Goal: Task Accomplishment & Management: Use online tool/utility

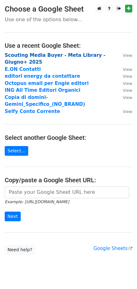
click at [19, 55] on strong "Scouting Media Buyer - Meta Library - Giugno+ 2025" at bounding box center [55, 59] width 100 height 13
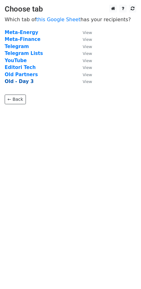
click at [18, 83] on strong "Old - Day 3" at bounding box center [19, 82] width 29 height 6
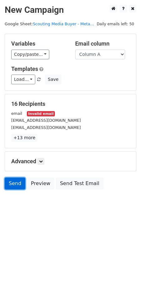
click at [9, 185] on link "Send" at bounding box center [15, 184] width 21 height 12
